Goal: Information Seeking & Learning: Compare options

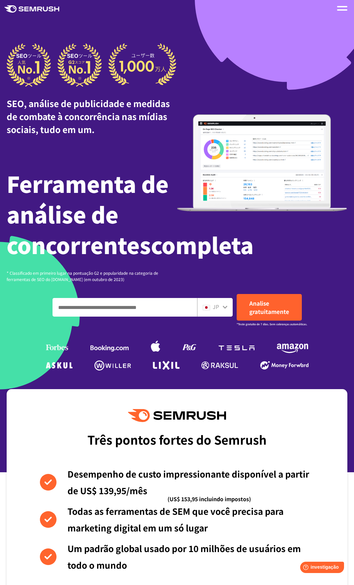
click at [341, 10] on span at bounding box center [342, 9] width 10 height 1
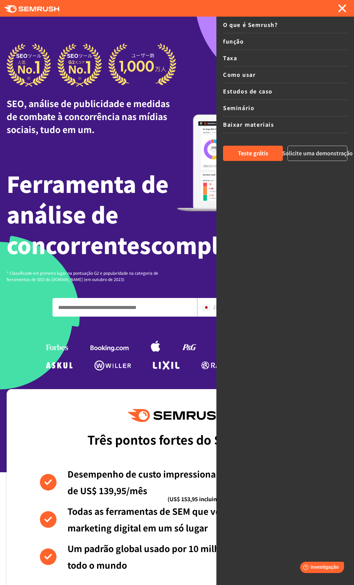
click at [324, 157] on font "Solicite uma demonstração" at bounding box center [317, 153] width 71 height 8
click at [241, 57] on link "Taxa" at bounding box center [285, 58] width 124 height 17
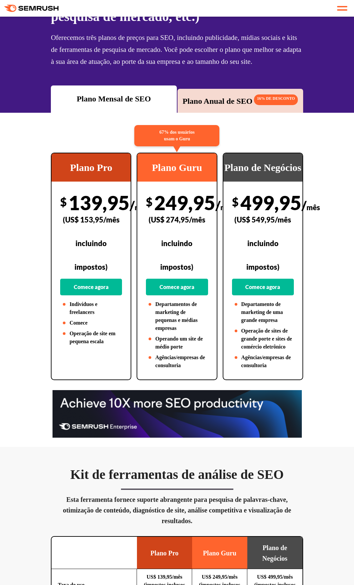
scroll to position [67, 0]
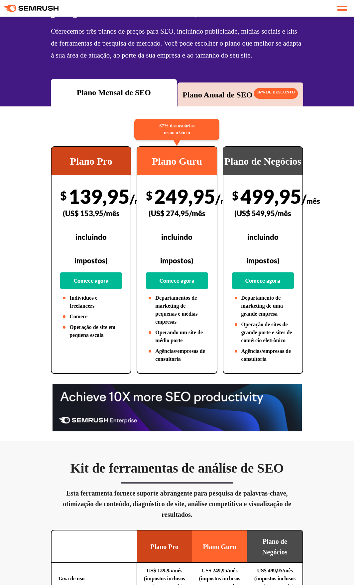
click at [222, 99] on font "Plano Anual de SEO" at bounding box center [218, 95] width 70 height 9
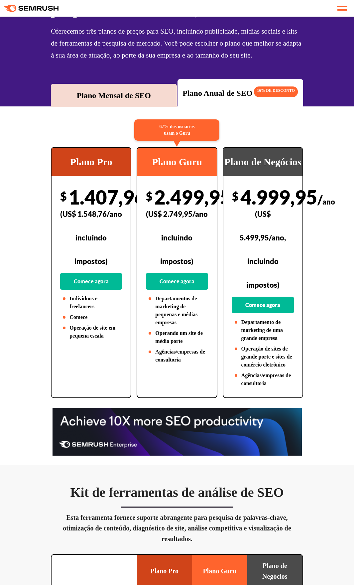
click at [128, 93] on font "Plano Mensal de SEO" at bounding box center [114, 95] width 74 height 9
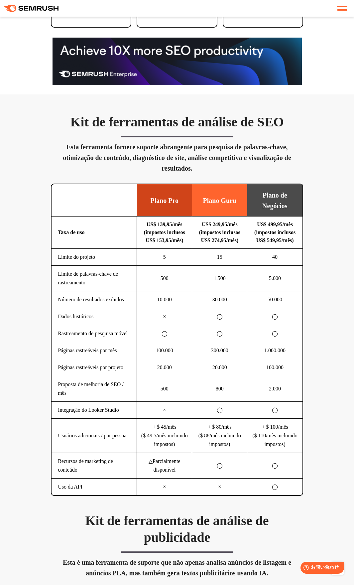
scroll to position [466, 0]
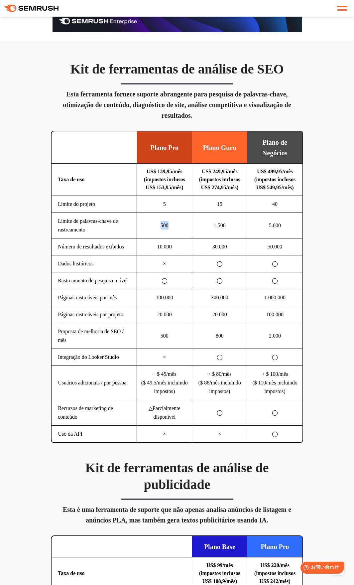
drag, startPoint x: 161, startPoint y: 278, endPoint x: 174, endPoint y: 279, distance: 13.3
click at [174, 238] on td "500" at bounding box center [164, 226] width 55 height 26
click at [186, 238] on td "500" at bounding box center [164, 226] width 55 height 26
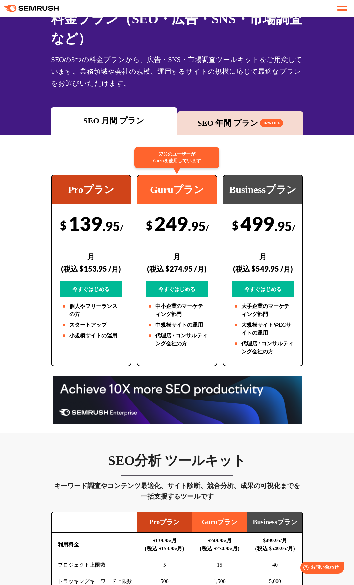
scroll to position [67, 0]
